Goal: Task Accomplishment & Management: Manage account settings

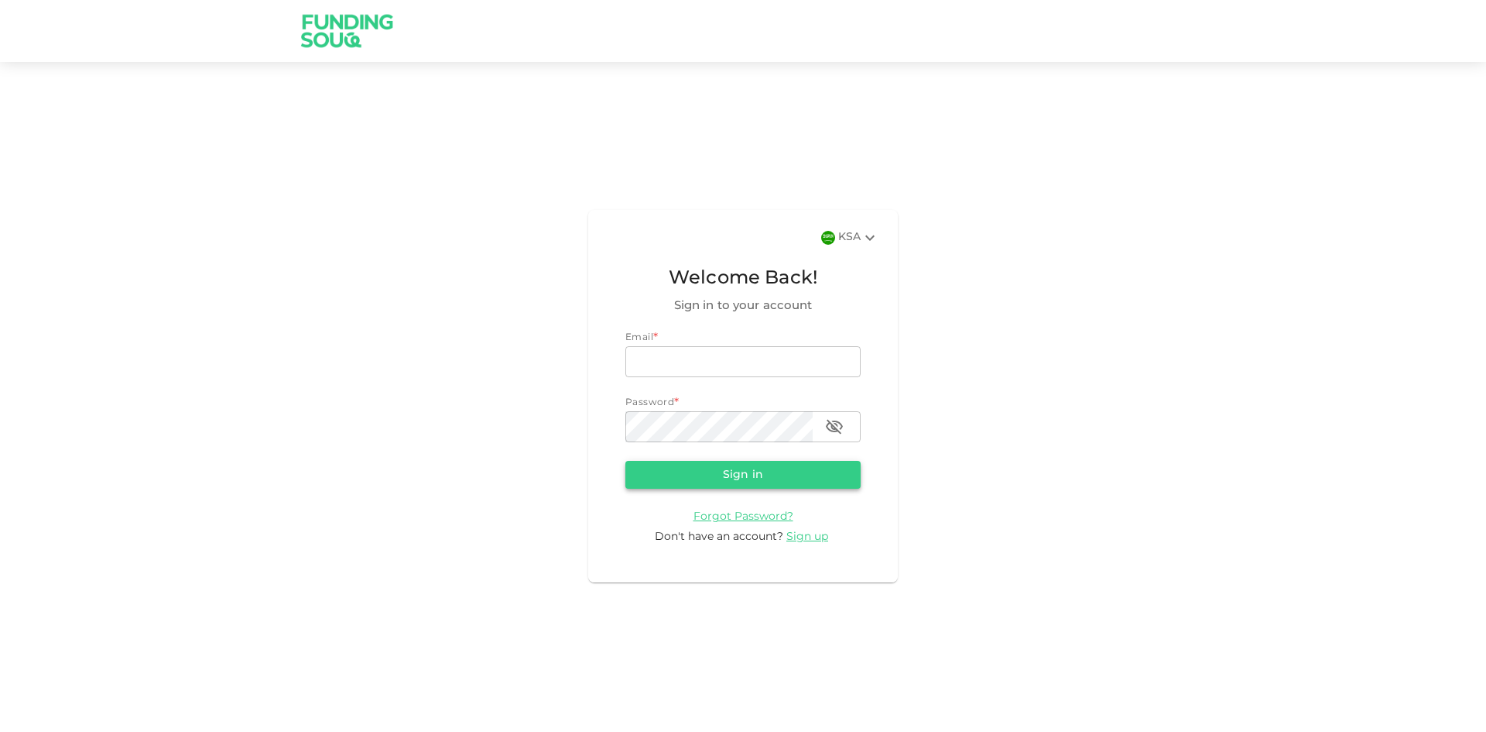
type input "[EMAIL_ADDRESS][DOMAIN_NAME]"
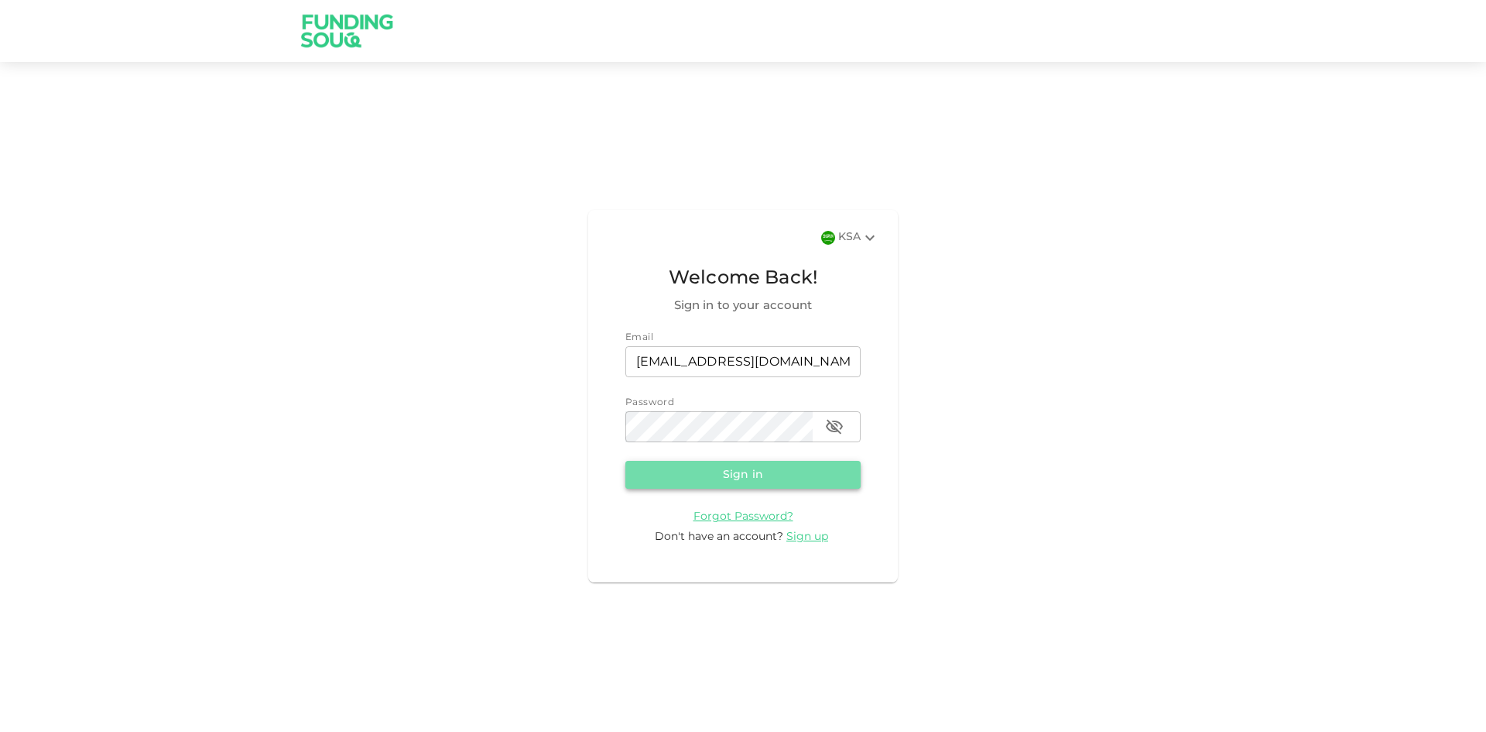
click at [783, 475] on button "Sign in" at bounding box center [742, 475] width 235 height 28
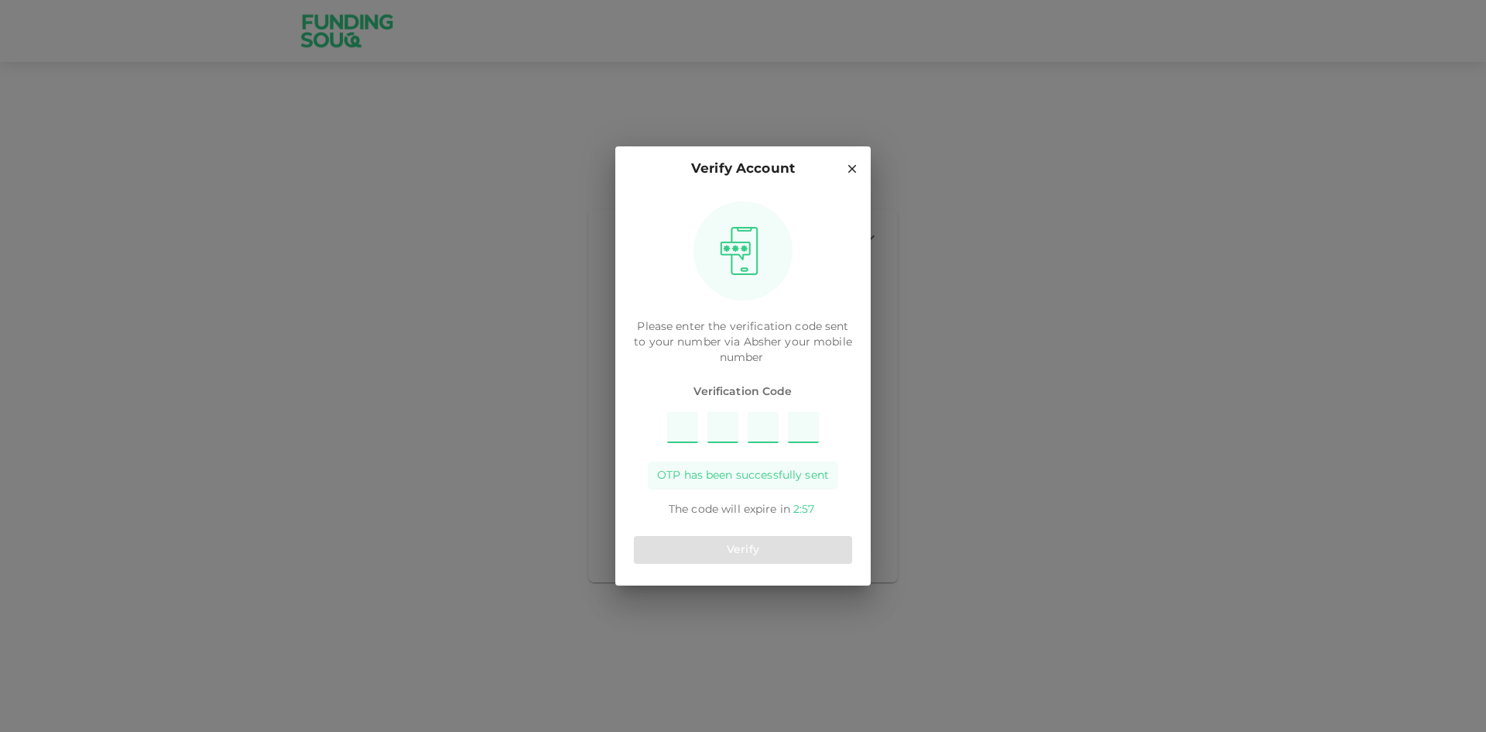
click at [690, 424] on input "Please enter OTP character 1" at bounding box center [682, 427] width 31 height 31
type input "4"
type input "6"
type input "7"
type input "5"
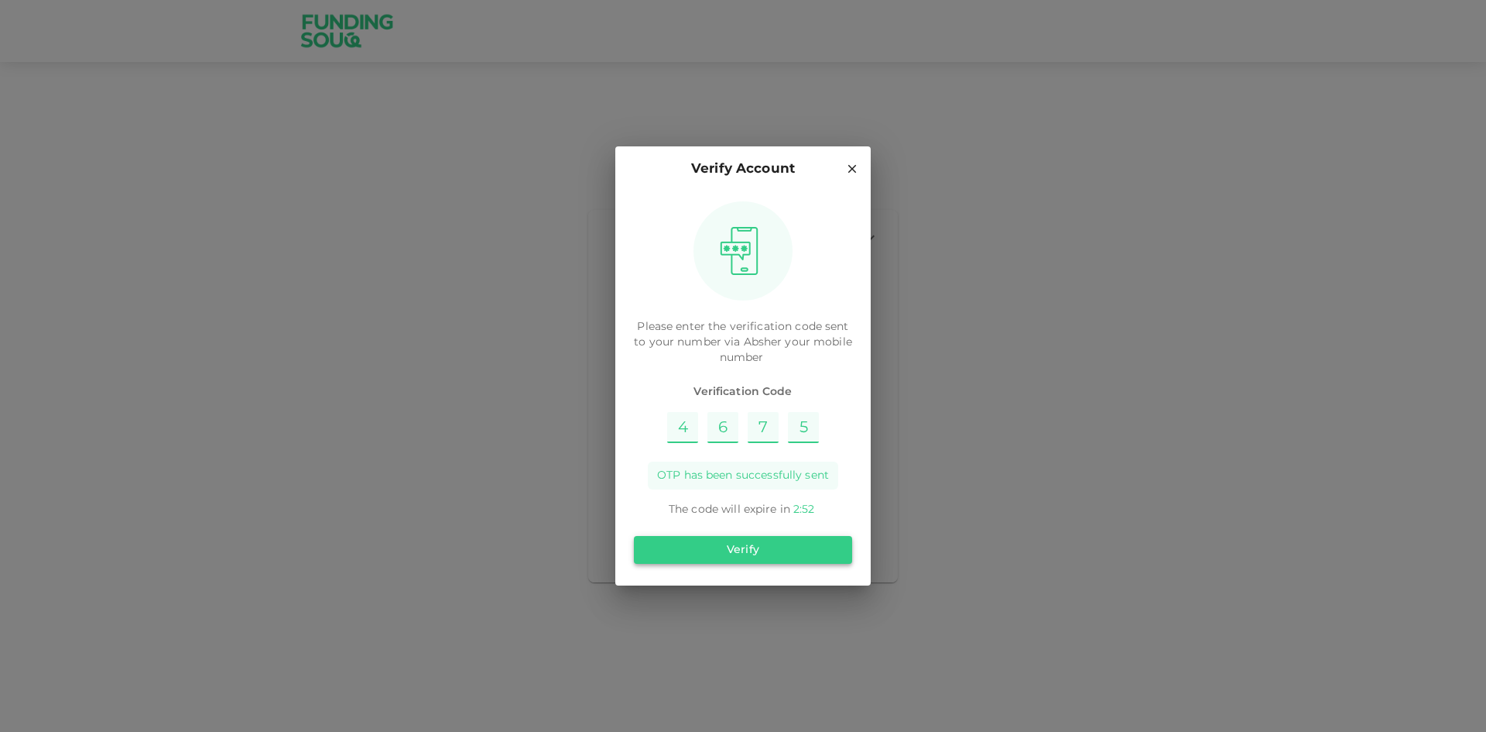
click at [746, 543] on button "Verify" at bounding box center [743, 550] width 218 height 28
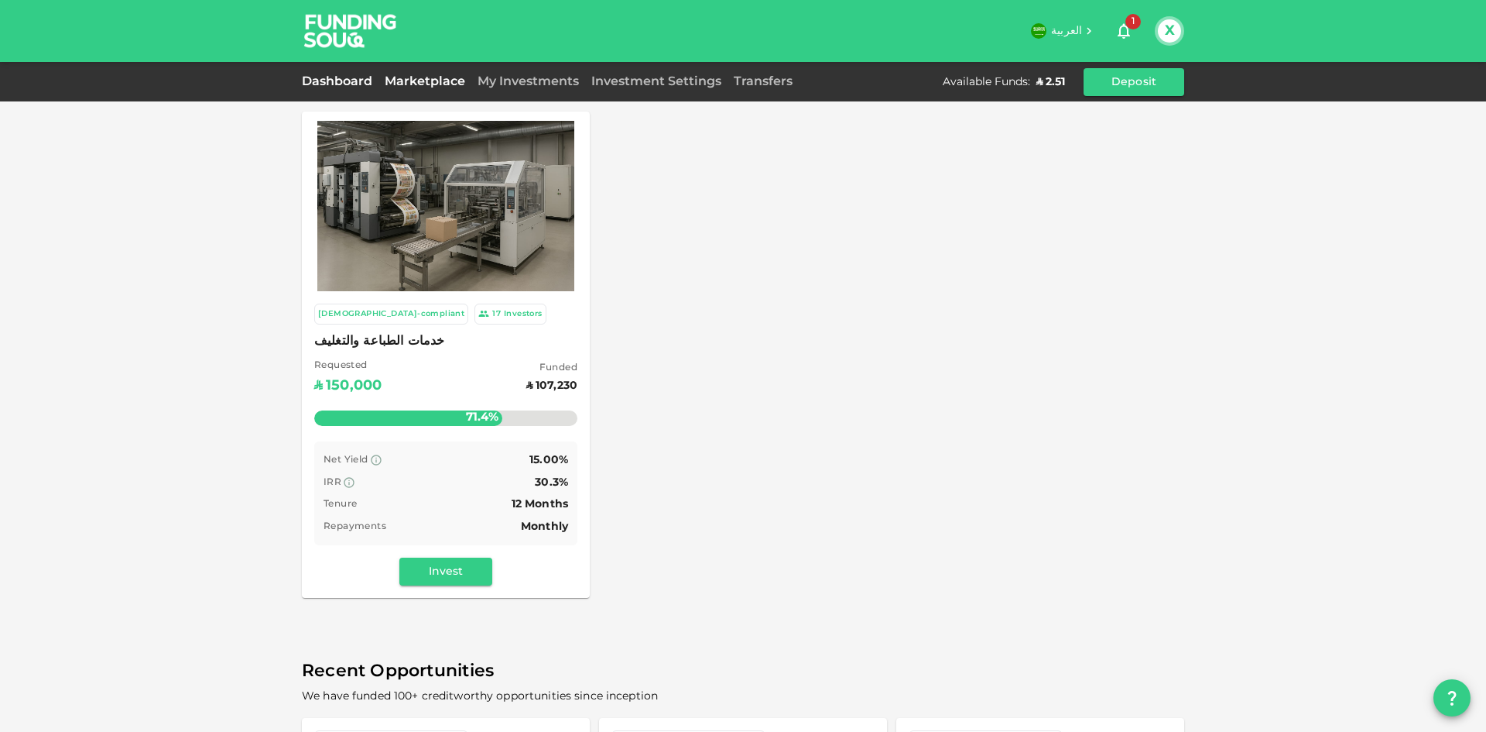
click at [348, 83] on link "Dashboard" at bounding box center [340, 82] width 77 height 12
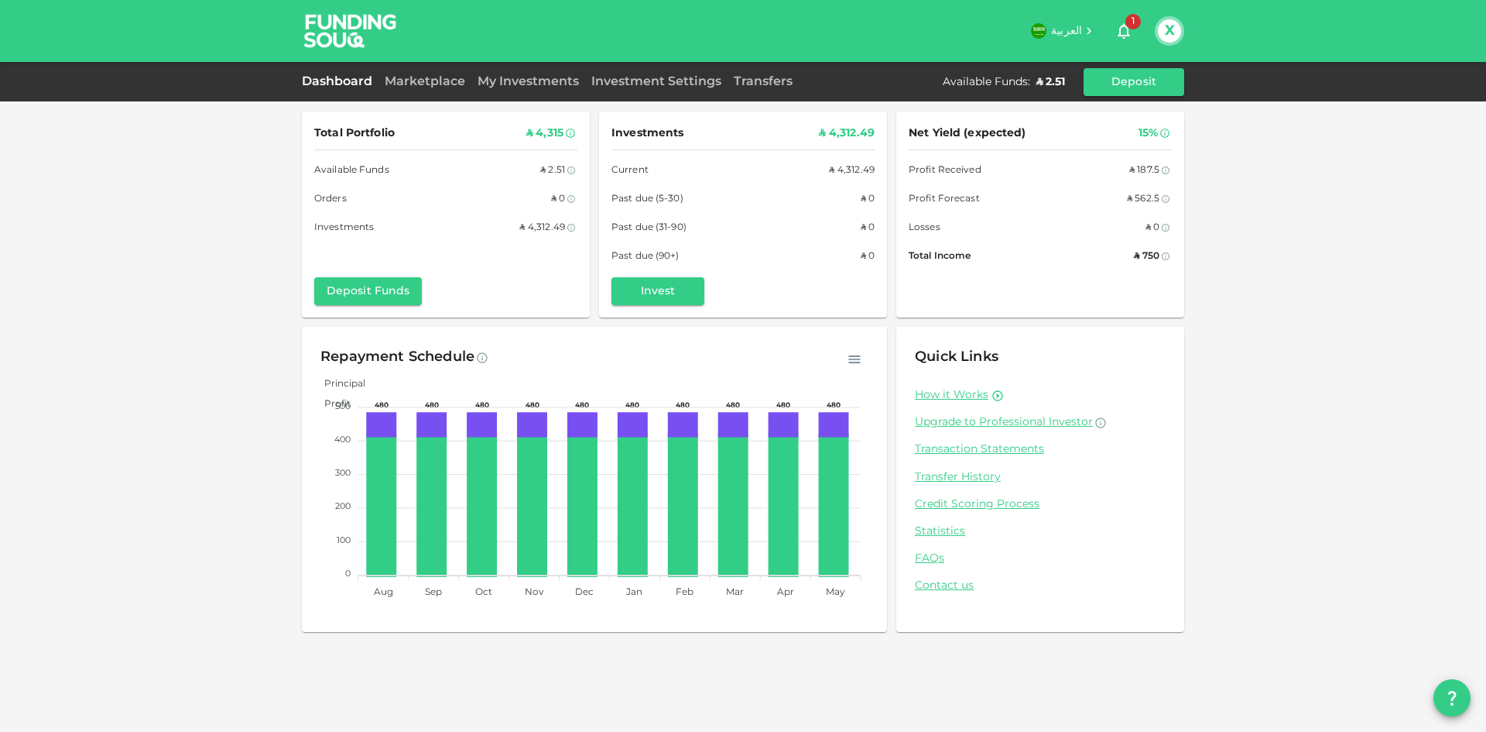
click at [1178, 30] on button "X" at bounding box center [1169, 30] width 23 height 23
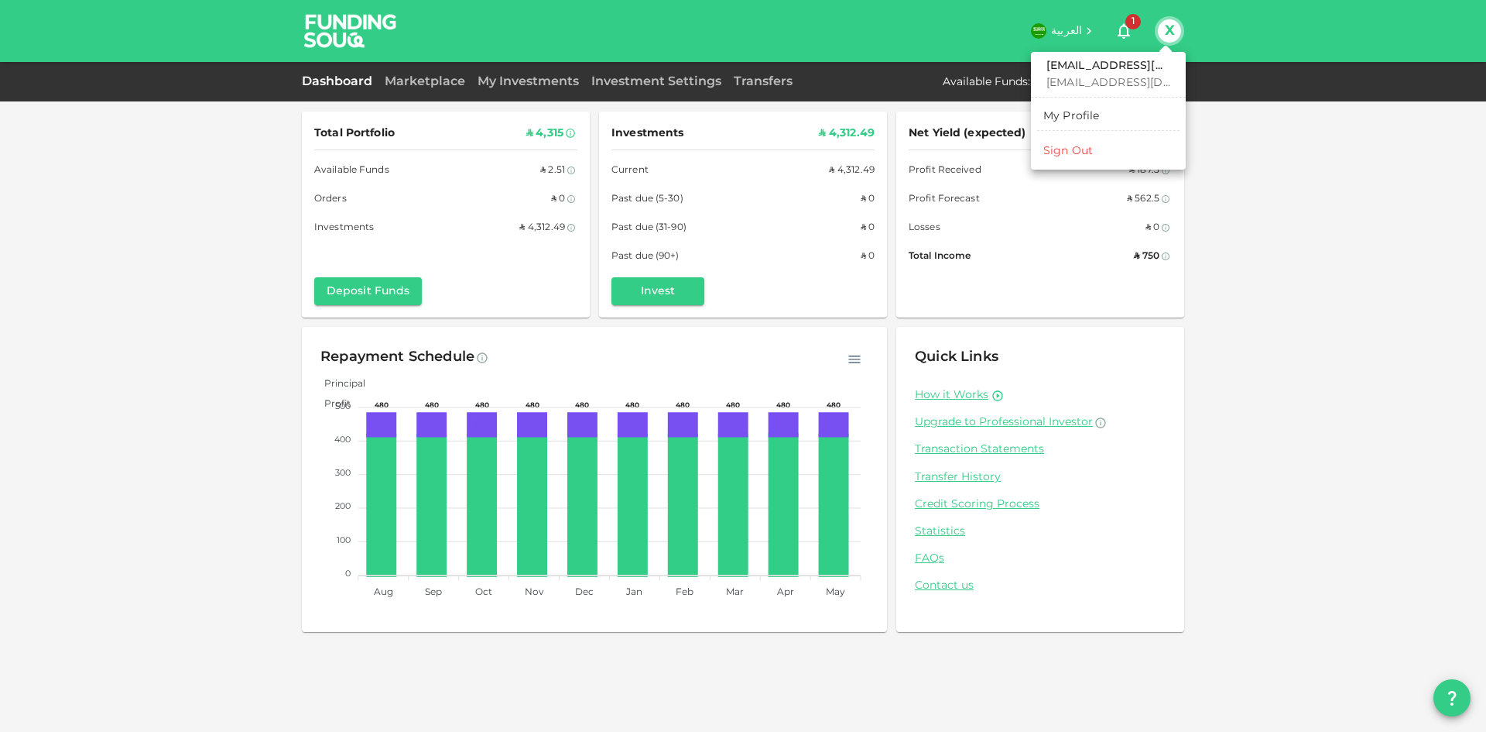
click at [1105, 152] on li "Sign Out" at bounding box center [1108, 151] width 142 height 25
